Goal: Task Accomplishment & Management: Use online tool/utility

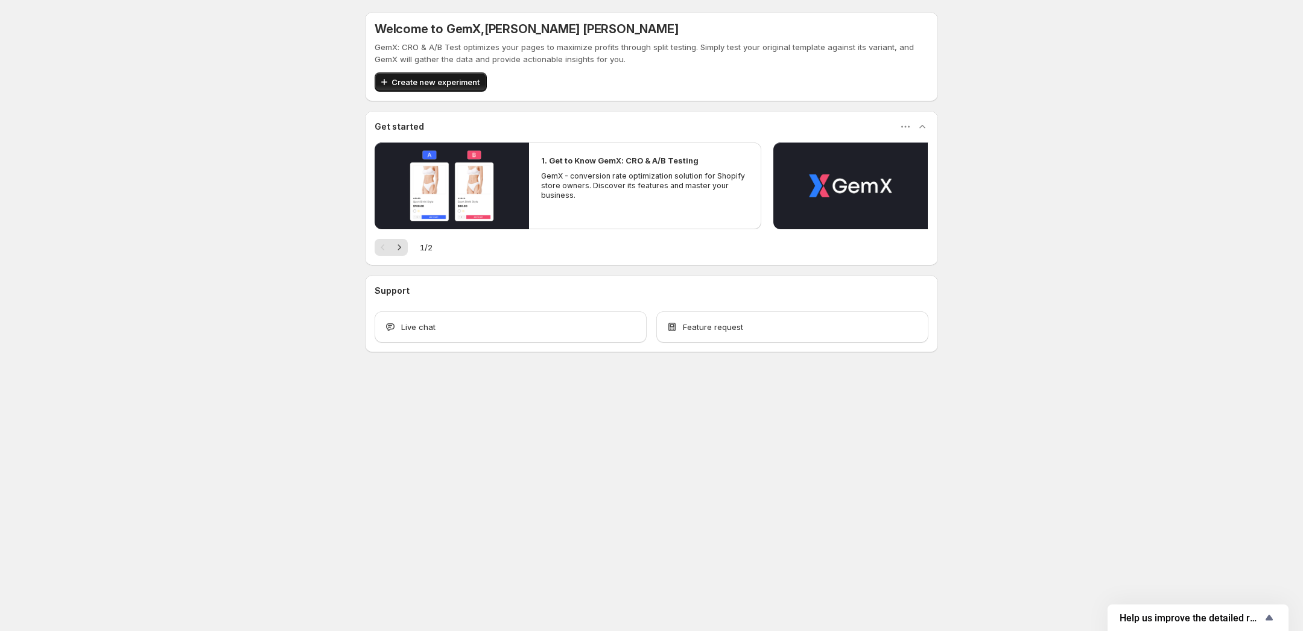
click at [458, 80] on span "Create new experiment" at bounding box center [436, 82] width 88 height 12
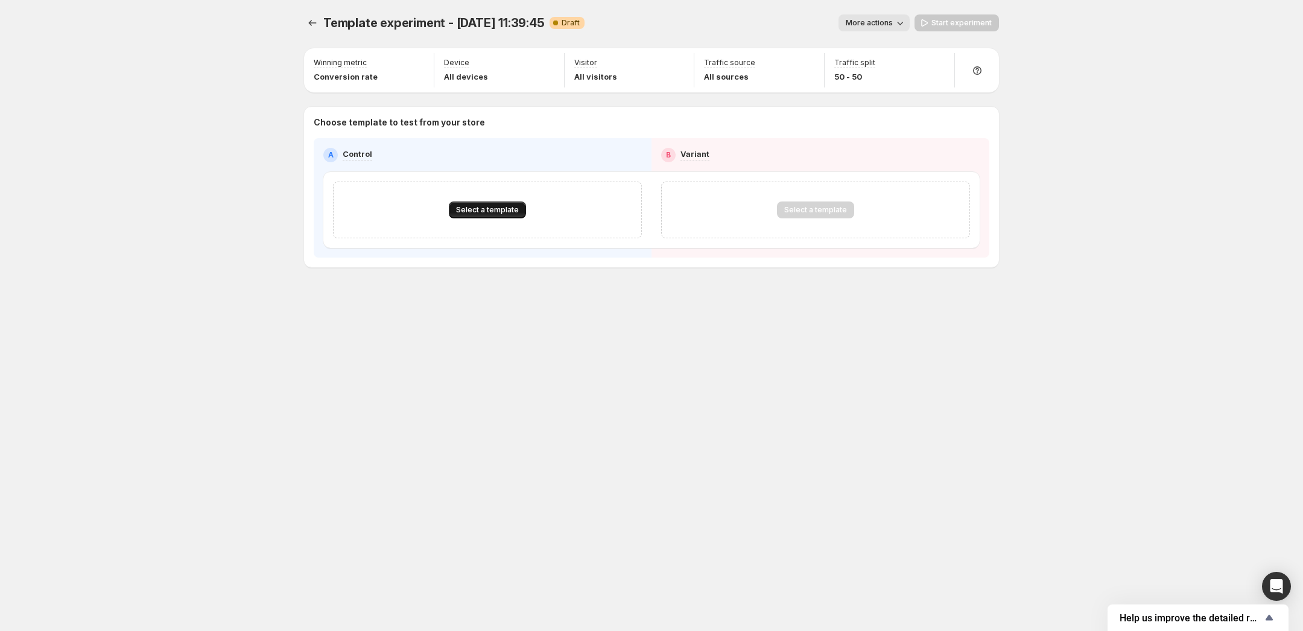
click at [508, 212] on span "Select a template" at bounding box center [487, 210] width 63 height 10
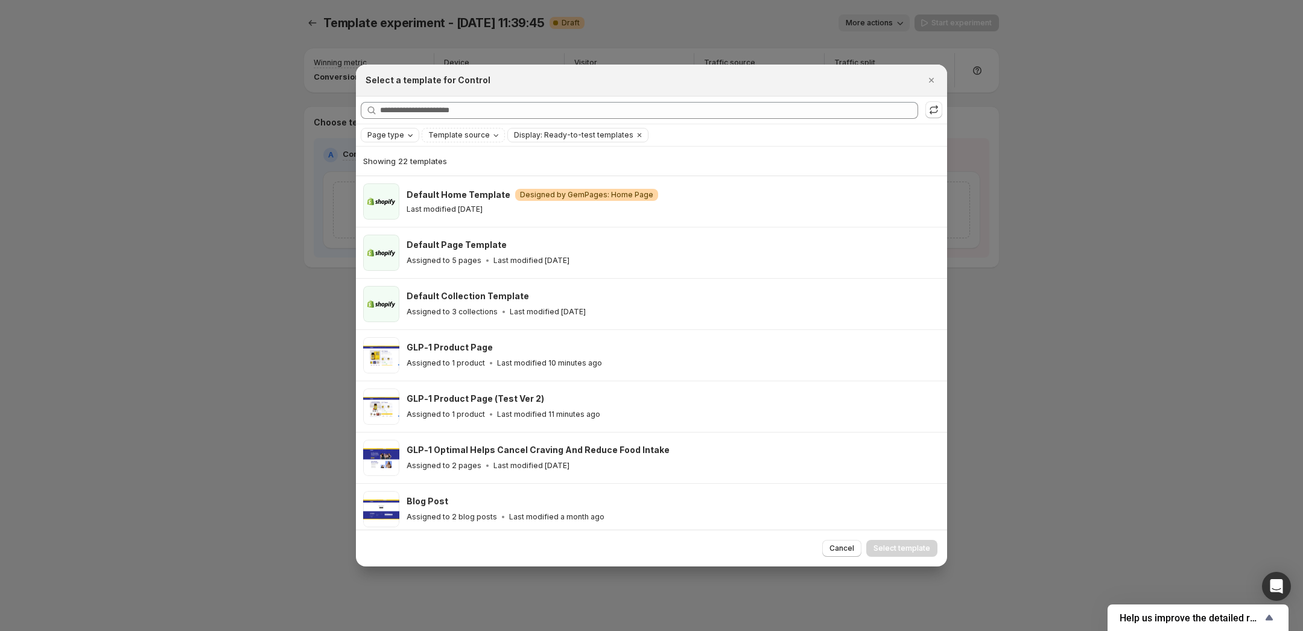
click at [407, 131] on icon "Page type" at bounding box center [410, 135] width 10 height 10
click at [397, 189] on span "Product page" at bounding box center [409, 187] width 51 height 10
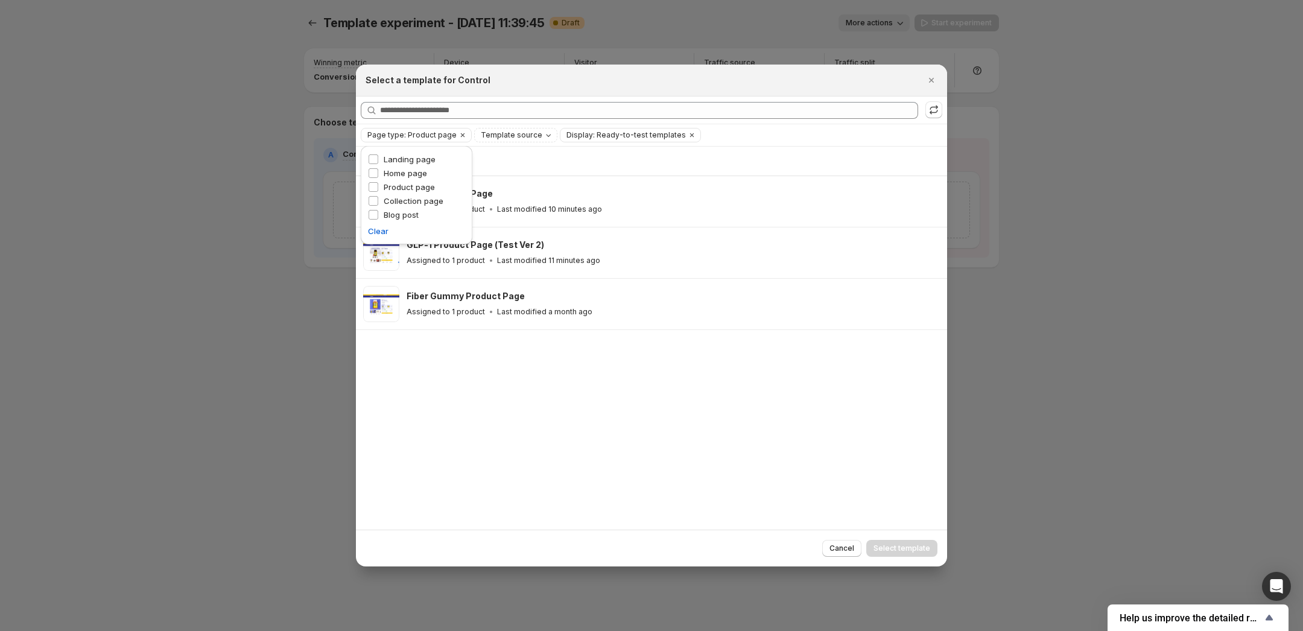
click at [604, 429] on div "Showing 3 templates GLP-1 Product Page Assigned to 1 product Last modified 10 m…" at bounding box center [651, 338] width 591 height 382
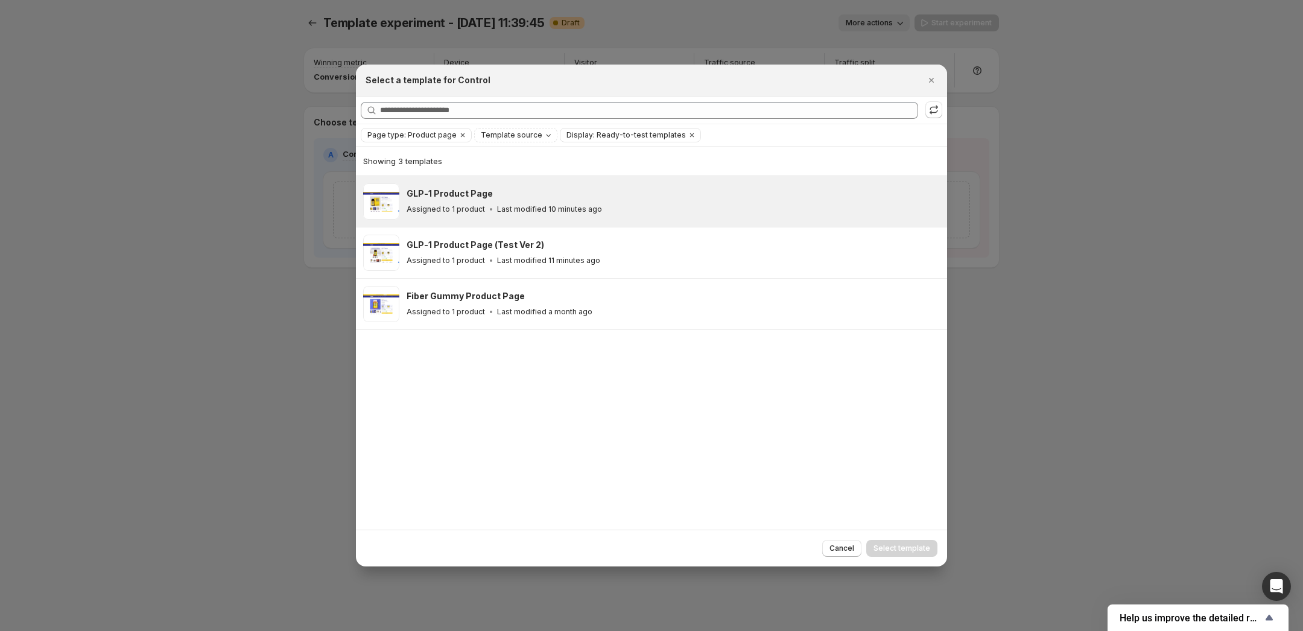
click at [506, 195] on div "GLP-1 Product Page" at bounding box center [672, 194] width 530 height 12
click at [881, 545] on span "Select template" at bounding box center [901, 549] width 57 height 10
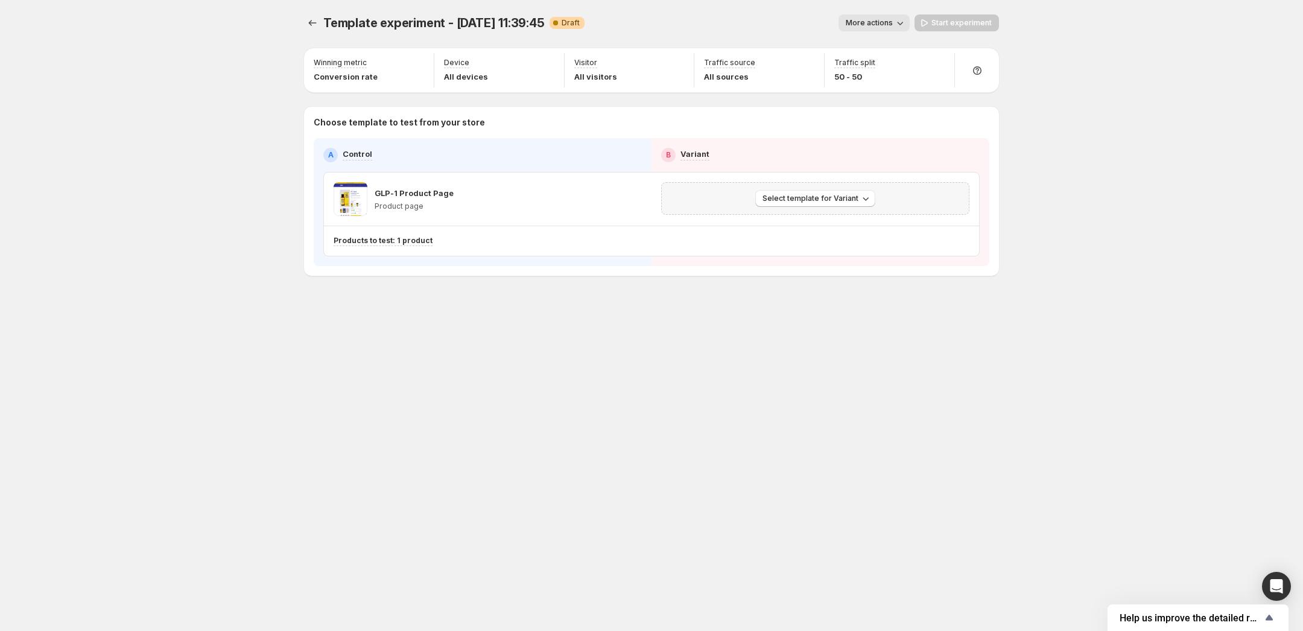
click at [750, 203] on div "Select template for Variant" at bounding box center [815, 198] width 293 height 17
click at [782, 200] on span "Select template for Variant" at bounding box center [810, 199] width 96 height 10
click at [845, 224] on span "Select an existing template" at bounding box center [807, 224] width 102 height 10
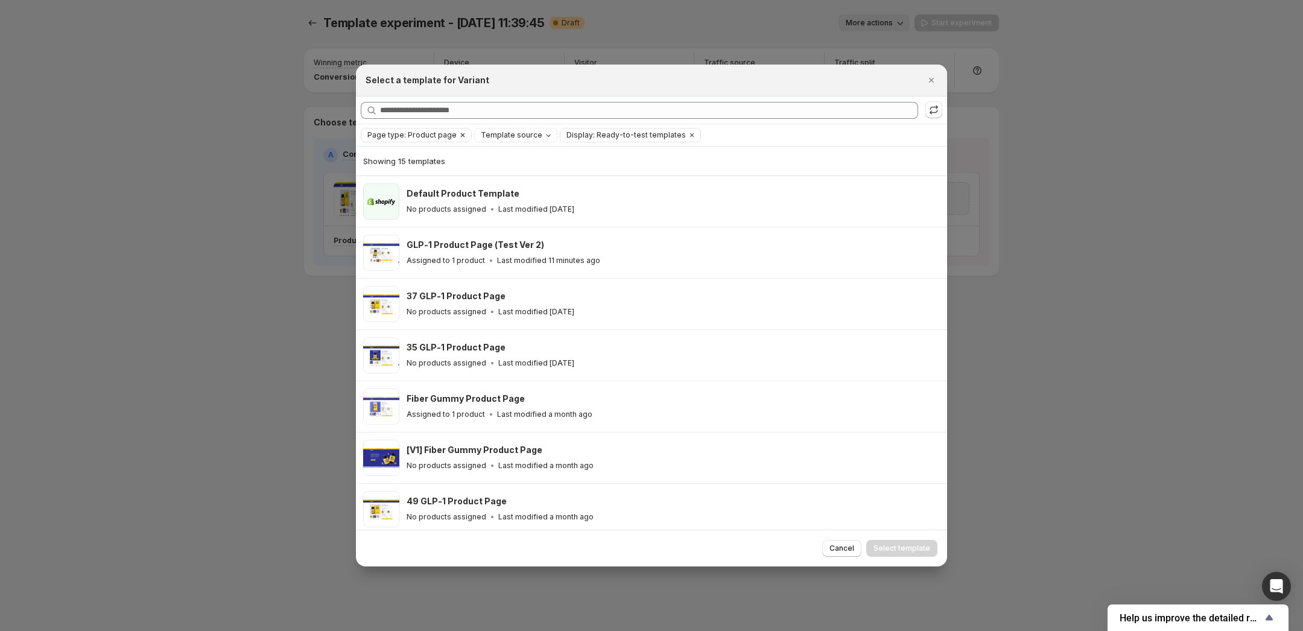
click at [437, 141] on button "Page type: Product page" at bounding box center [408, 134] width 95 height 13
click at [870, 145] on div "Page type: Product page Template source Display: Ready-to-test templates Clear …" at bounding box center [651, 135] width 591 height 22
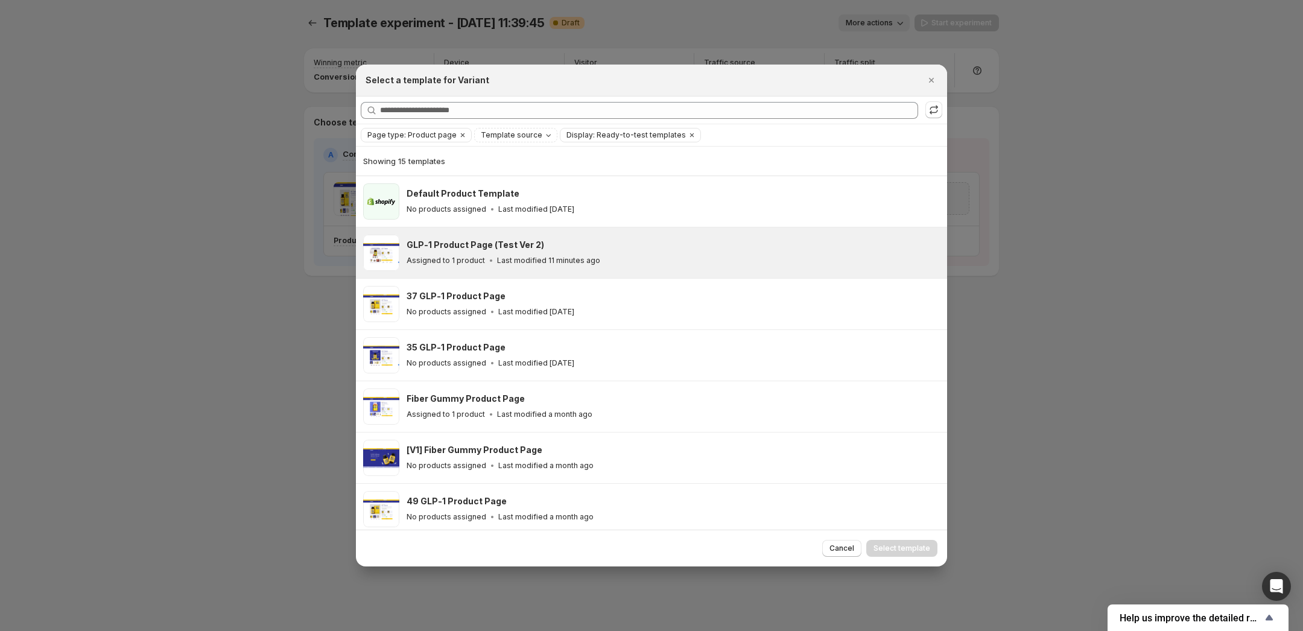
click at [688, 252] on div "GLP-1 Product Page (Test Ver 2) Assigned to 1 product Last modified 11 minutes …" at bounding box center [672, 253] width 530 height 28
click at [915, 545] on span "Select template" at bounding box center [901, 549] width 57 height 10
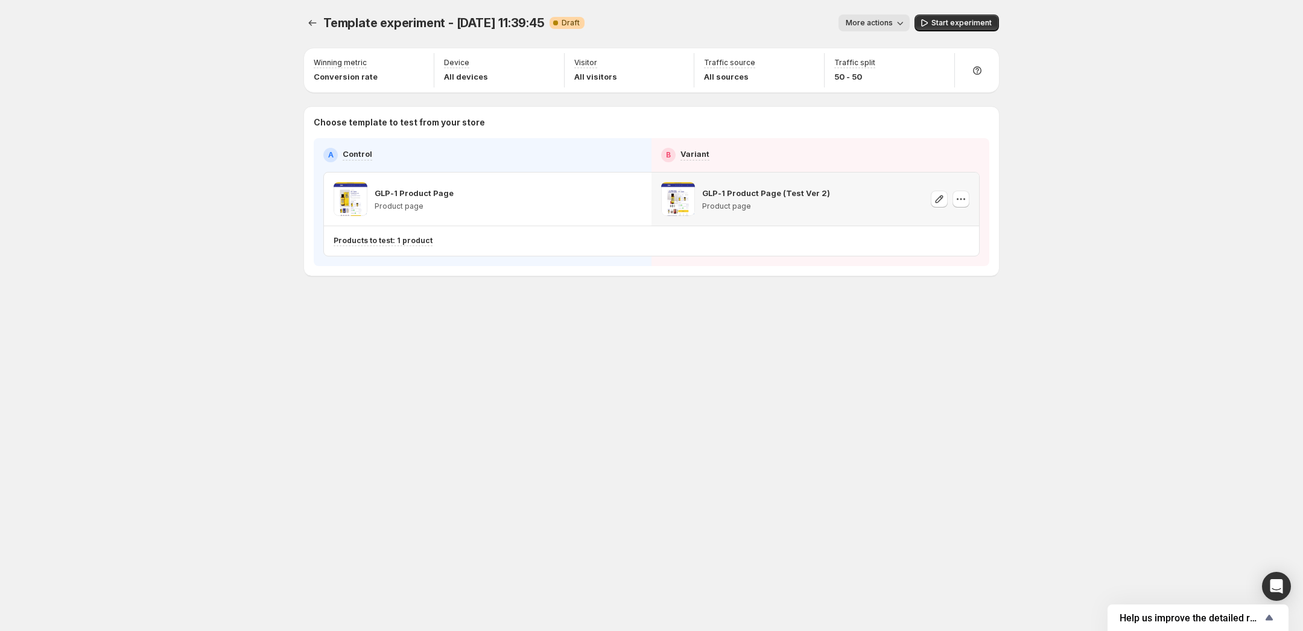
click at [846, 403] on div "Template experiment - Sep 24, 11:39:45. This page is ready Template experiment …" at bounding box center [652, 315] width 724 height 631
click at [948, 25] on span "Start experiment" at bounding box center [961, 23] width 60 height 10
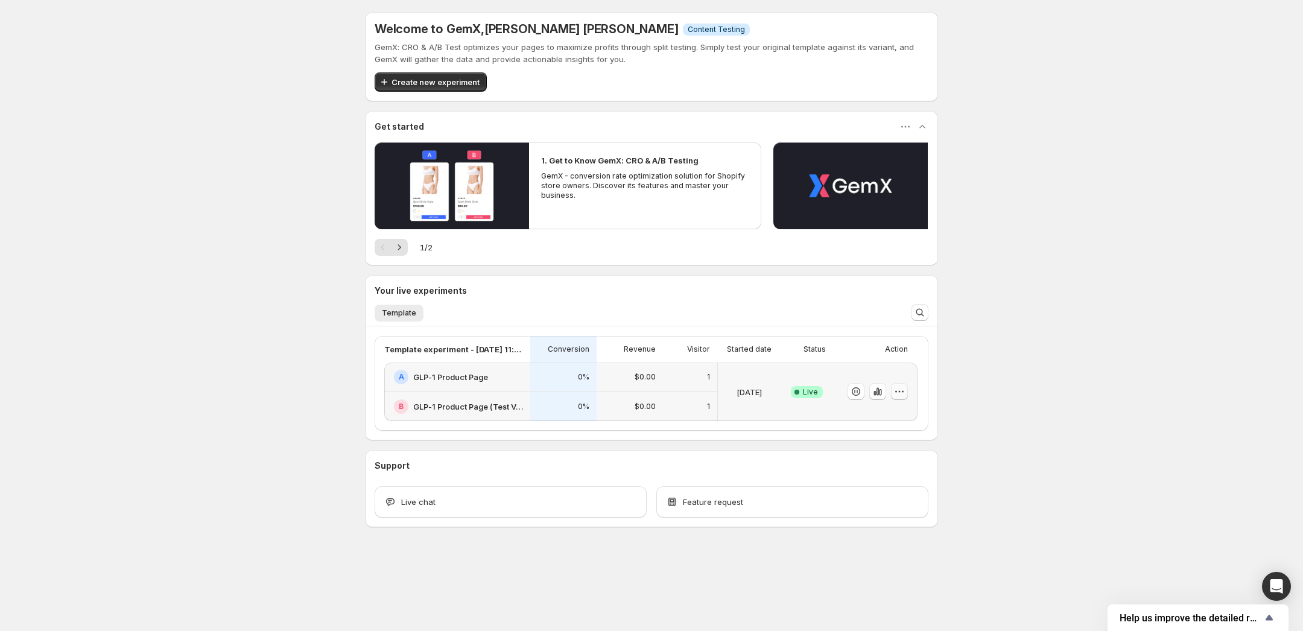
click at [905, 391] on icon "button" at bounding box center [899, 391] width 12 height 12
click at [1012, 354] on div "Welcome to GemX , Lâm Vũ Minh Info Content Testing GemX: CRO & A/B Test optimiz…" at bounding box center [651, 296] width 1303 height 592
click at [884, 387] on button "button" at bounding box center [877, 391] width 17 height 17
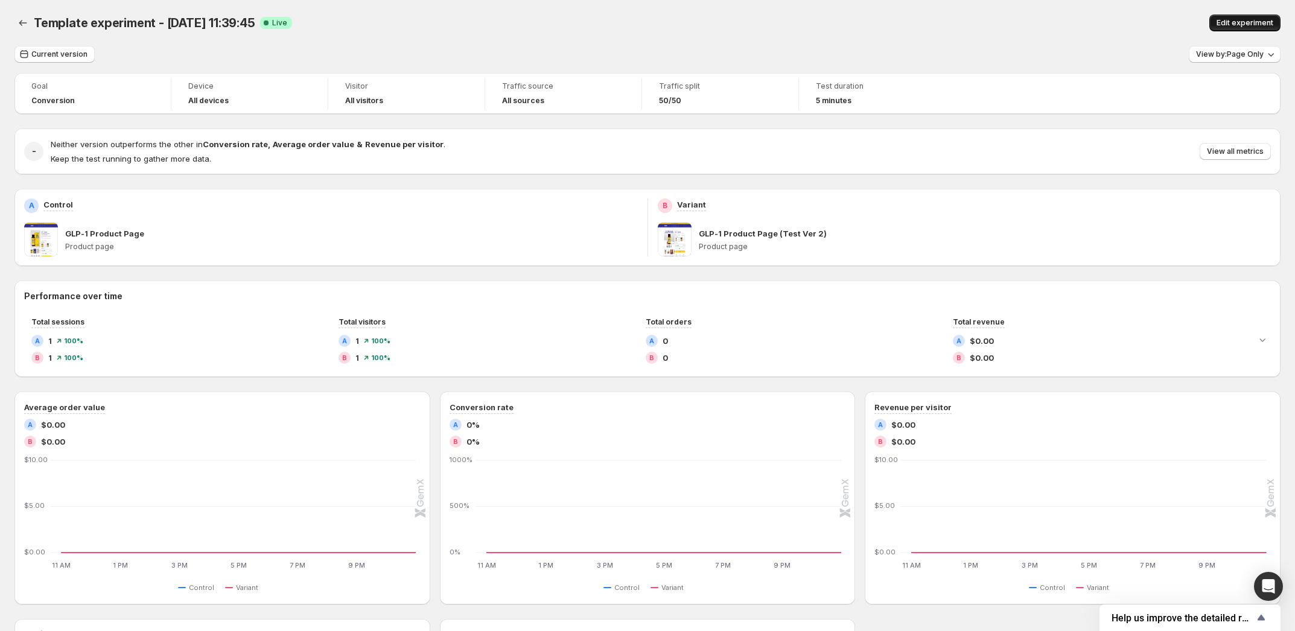
click at [1252, 22] on span "Edit experiment" at bounding box center [1244, 23] width 57 height 10
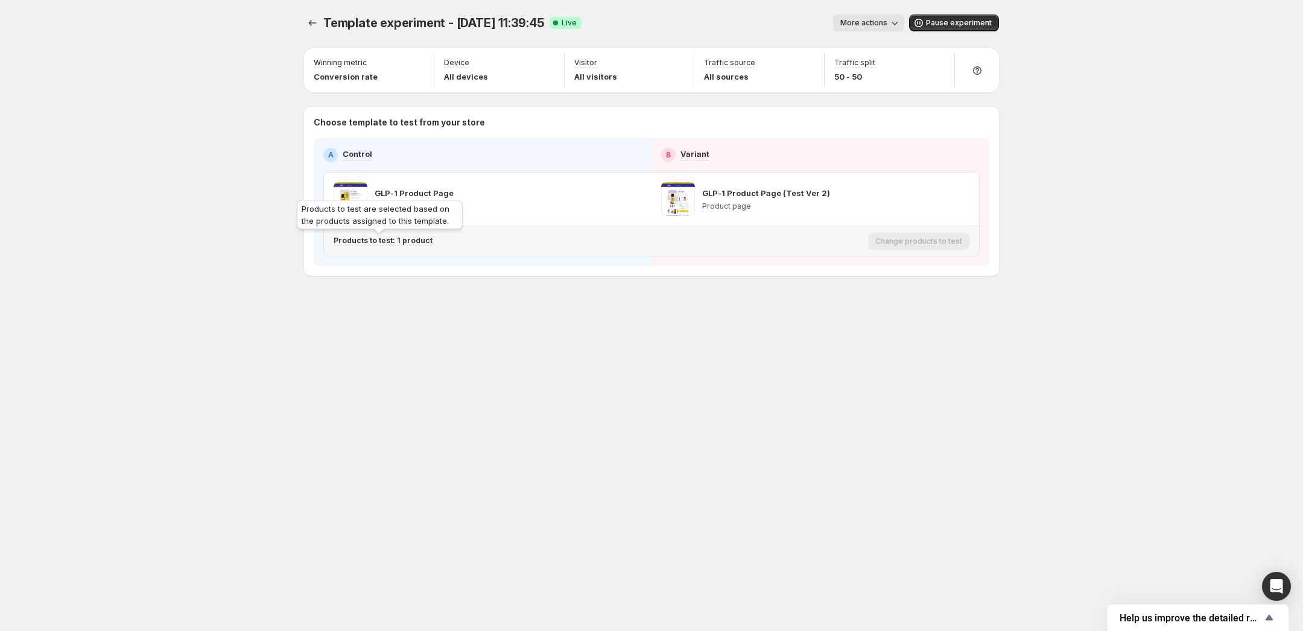
click at [417, 237] on p "Products to test: 1 product" at bounding box center [383, 241] width 99 height 10
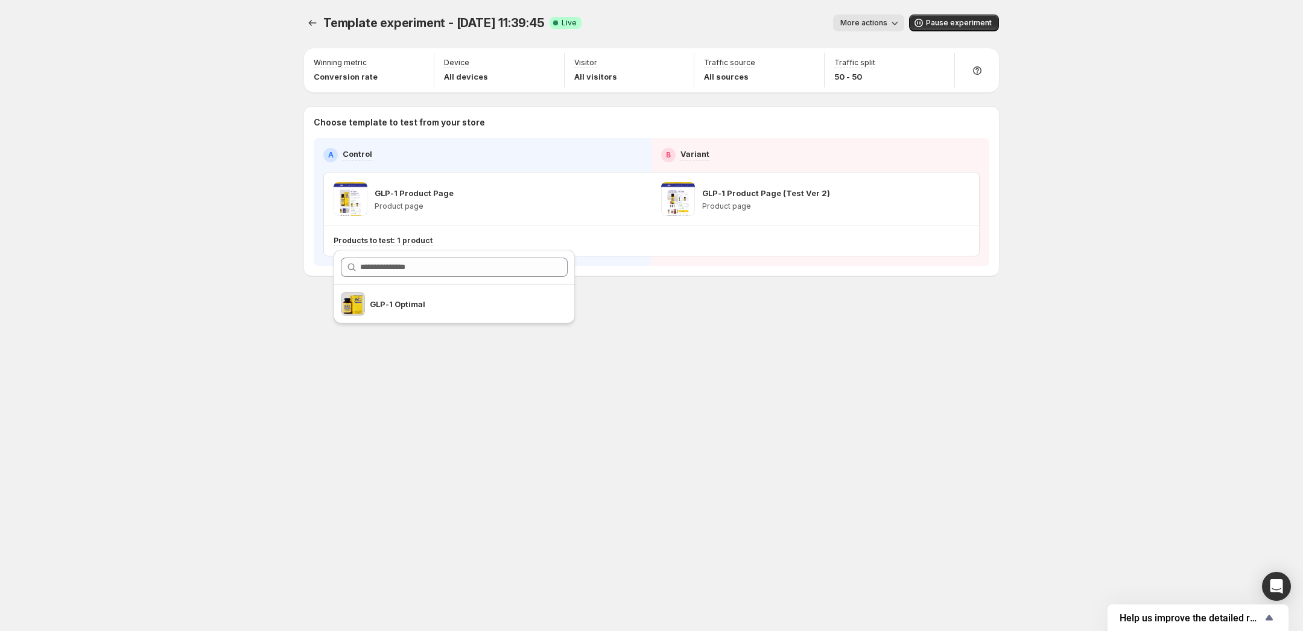
click at [753, 313] on div "Template experiment - Sep 24, 11:39:45. This page is ready Template experiment …" at bounding box center [652, 170] width 724 height 341
click at [880, 19] on span "More actions" at bounding box center [863, 23] width 47 height 10
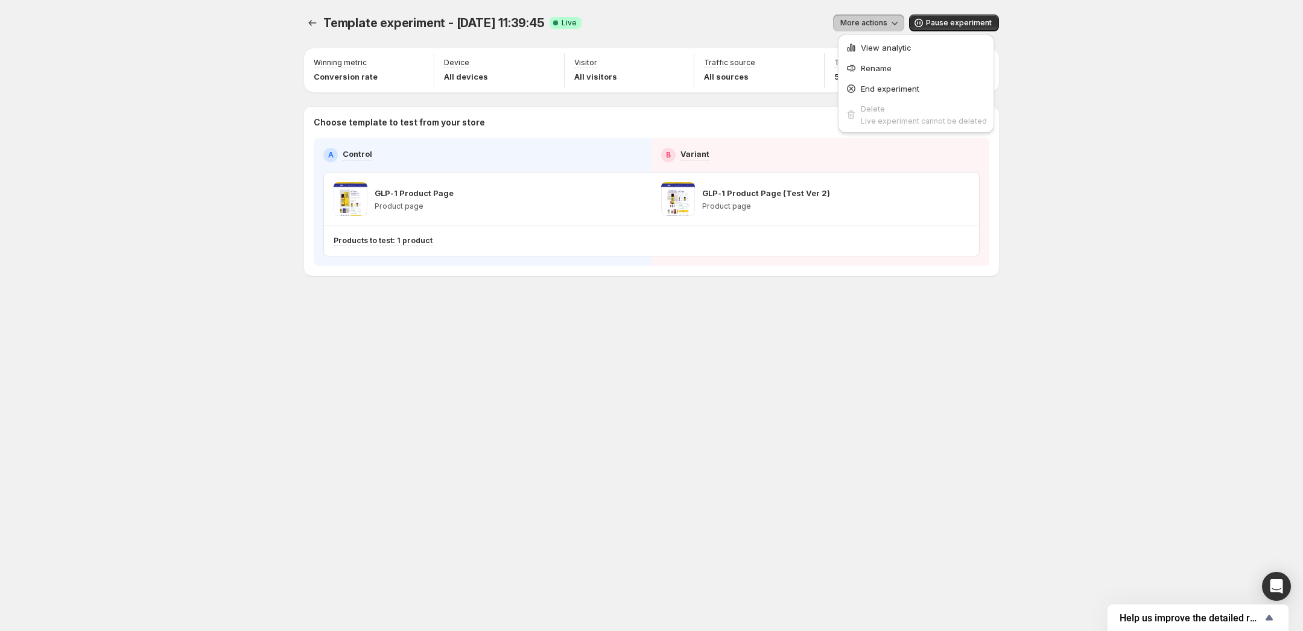
click at [880, 23] on span "More actions" at bounding box center [863, 23] width 47 height 10
click at [965, 200] on icon "button" at bounding box center [961, 199] width 12 height 12
click at [634, 194] on icon "button" at bounding box center [633, 199] width 12 height 12
click at [699, 333] on div "Template experiment - Sep 24, 11:39:45. This page is ready Template experiment …" at bounding box center [652, 170] width 724 height 341
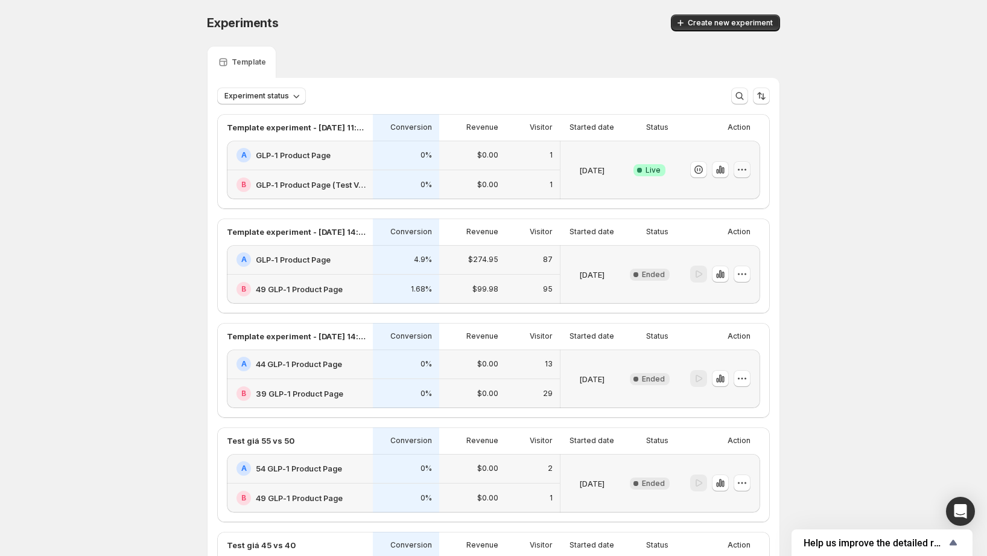
click at [746, 168] on icon "button" at bounding box center [742, 169] width 12 height 12
click at [844, 144] on div "Experiments. This page is ready Experiments Create new experiment Template Expe…" at bounding box center [493, 455] width 987 height 910
click at [724, 271] on icon "button" at bounding box center [720, 274] width 12 height 12
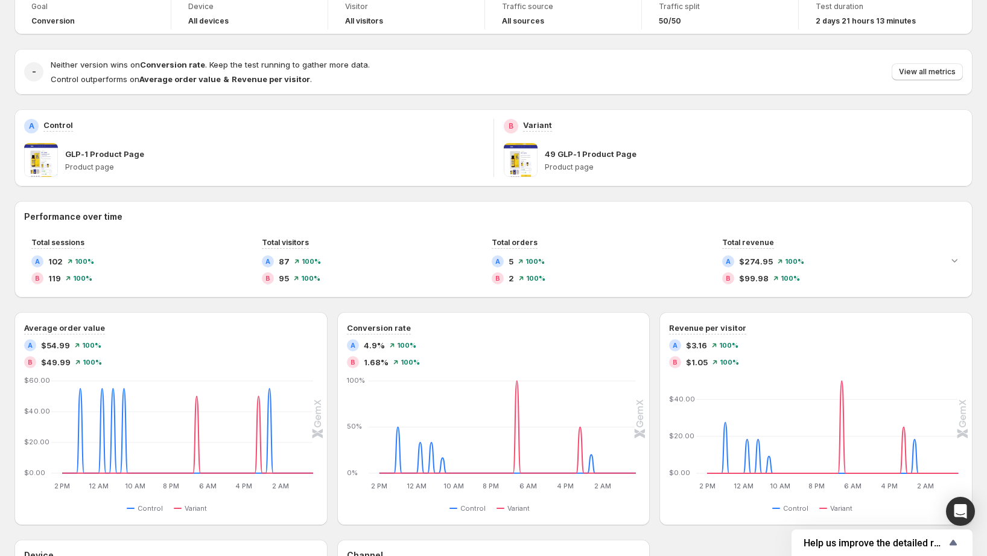
scroll to position [87, 0]
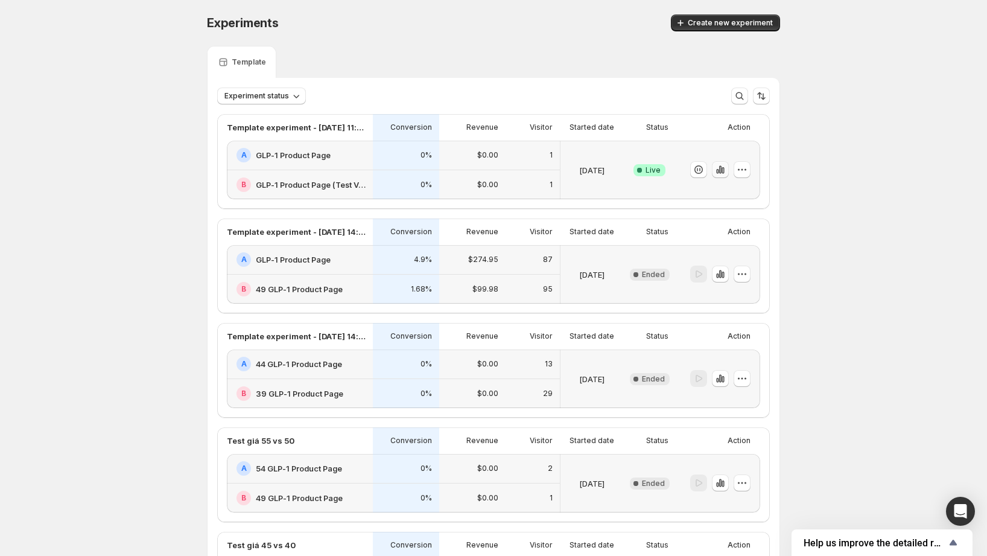
click at [726, 171] on icon "button" at bounding box center [720, 169] width 12 height 12
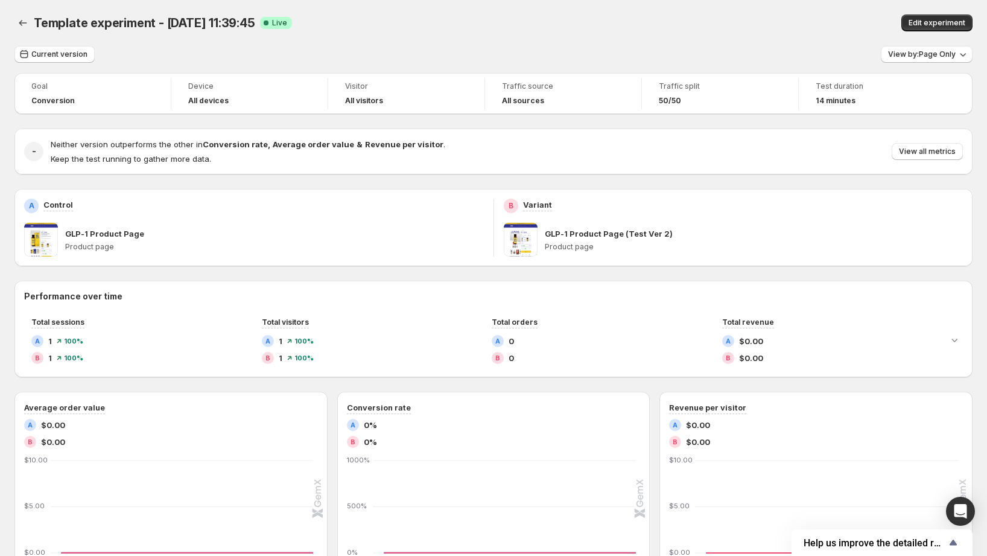
click at [523, 238] on span at bounding box center [521, 240] width 34 height 34
